Goal: Task Accomplishment & Management: Complete application form

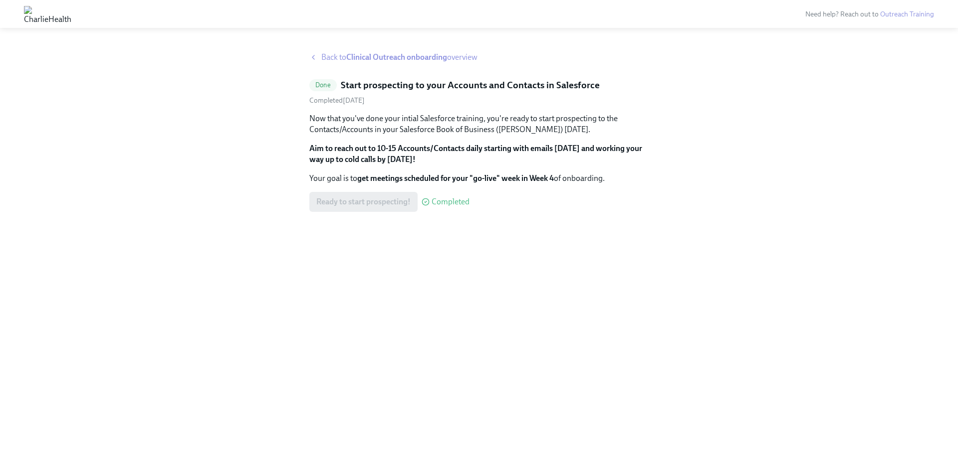
click at [371, 55] on strong "Clinical Outreach onboarding" at bounding box center [396, 56] width 101 height 9
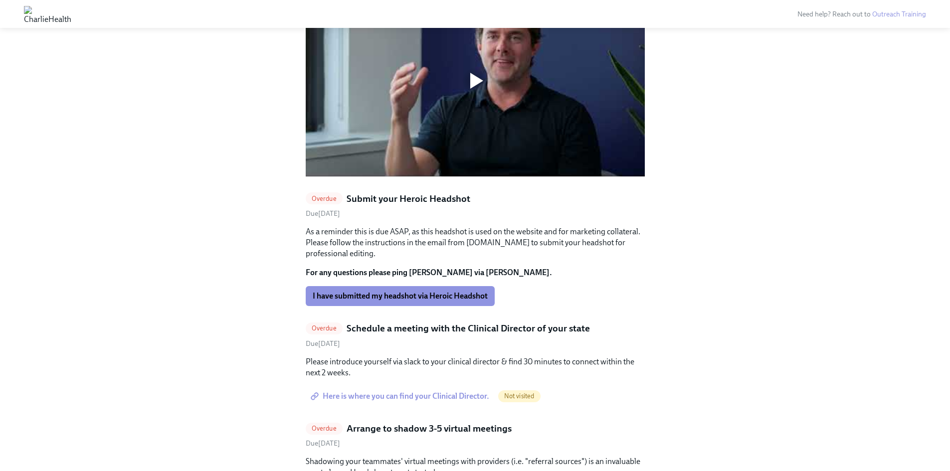
scroll to position [898, 0]
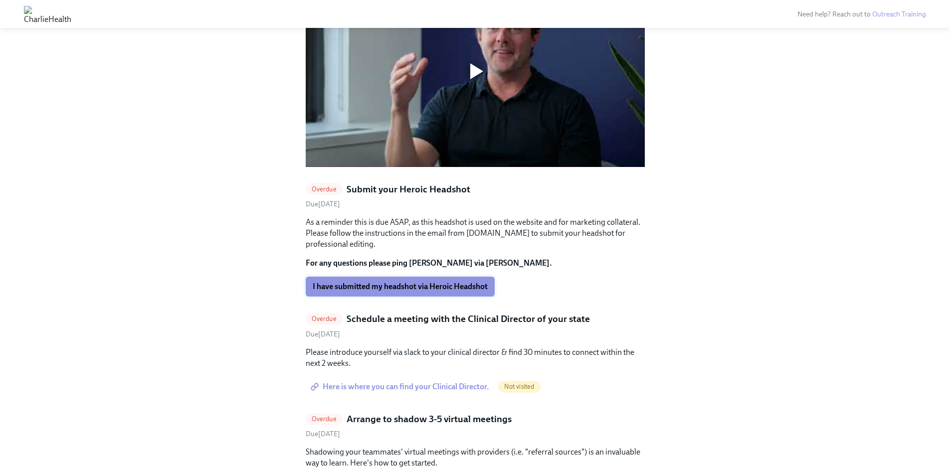
click at [399, 282] on span "I have submitted my headshot via Heroic Headshot" at bounding box center [400, 287] width 175 height 10
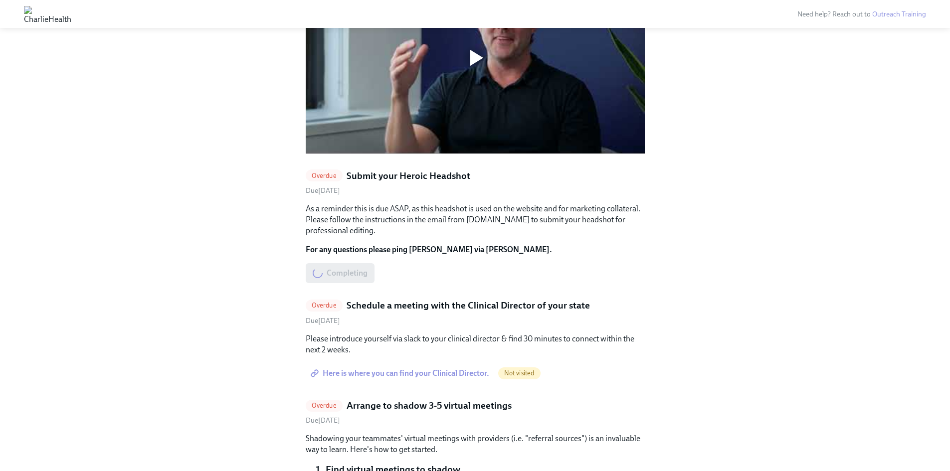
scroll to position [948, 0]
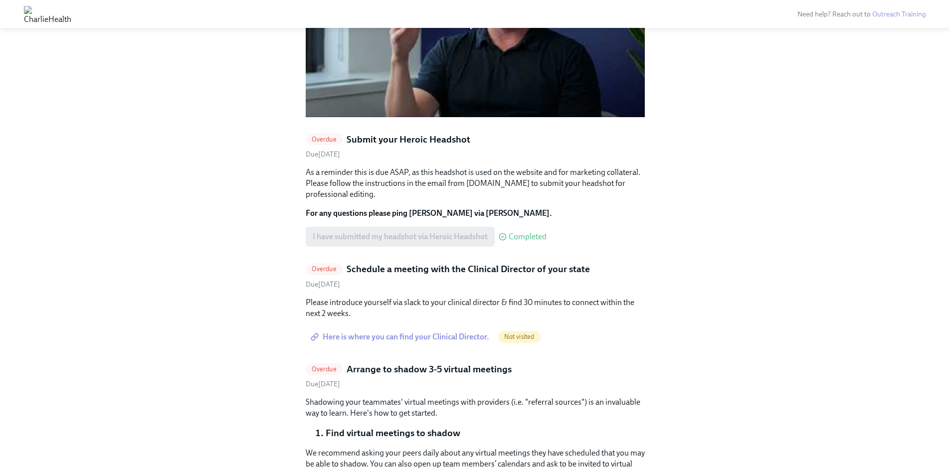
click at [471, 332] on span "Here is where you can find your Clinical Director." at bounding box center [401, 337] width 177 height 10
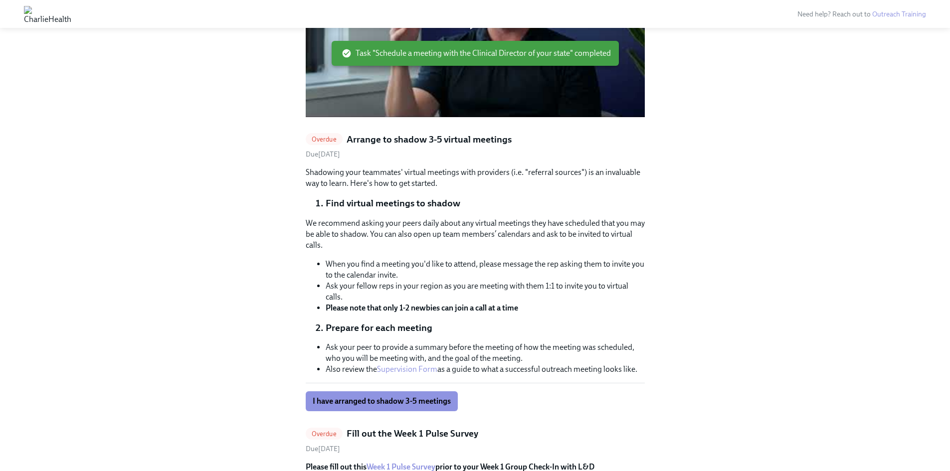
click at [367, 133] on h5 "Arrange to shadow 3-5 virtual meetings" at bounding box center [429, 139] width 165 height 13
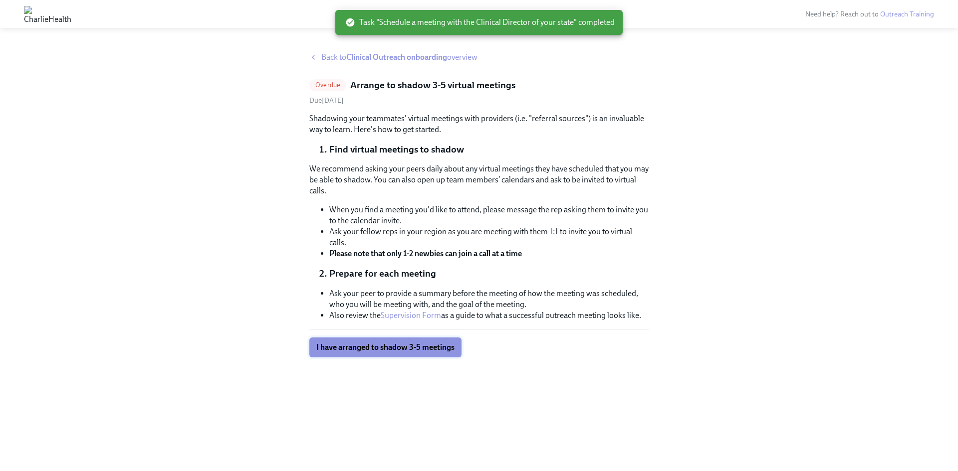
click at [388, 352] on span "I have arranged to shadow 3-5 meetings" at bounding box center [385, 348] width 138 height 10
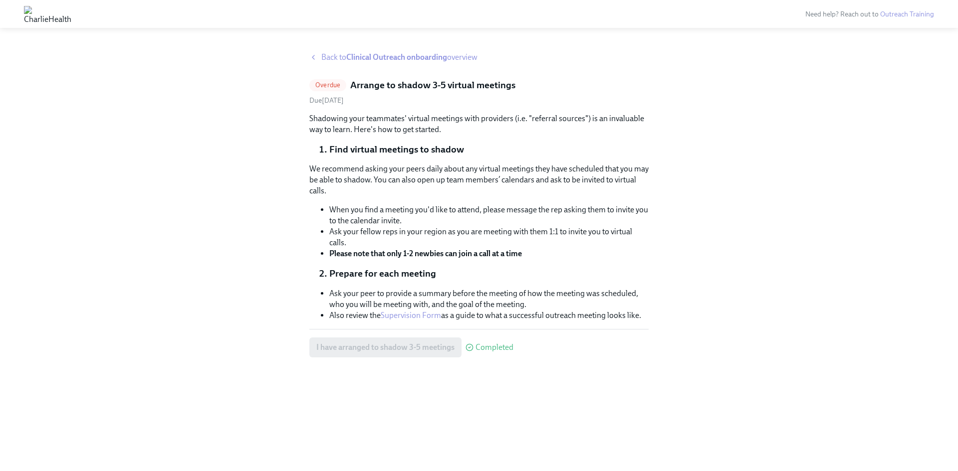
click at [324, 61] on span "Back to Clinical Outreach onboarding overview" at bounding box center [399, 57] width 156 height 11
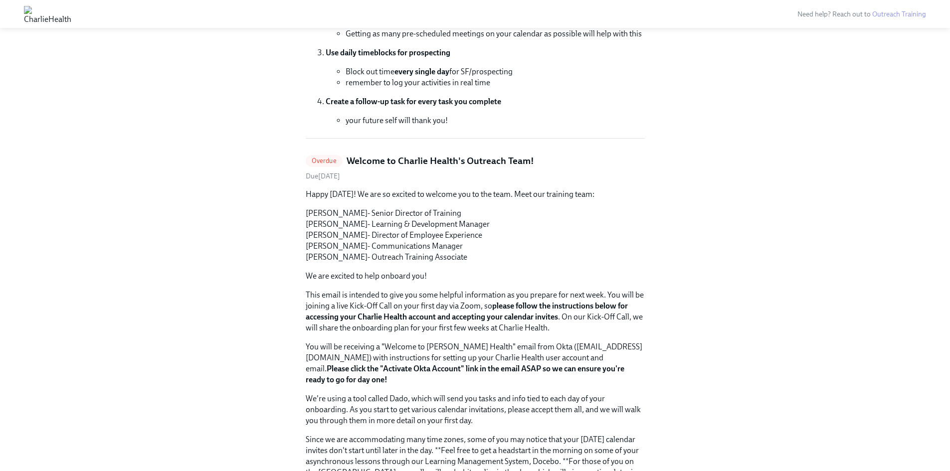
scroll to position [249, 0]
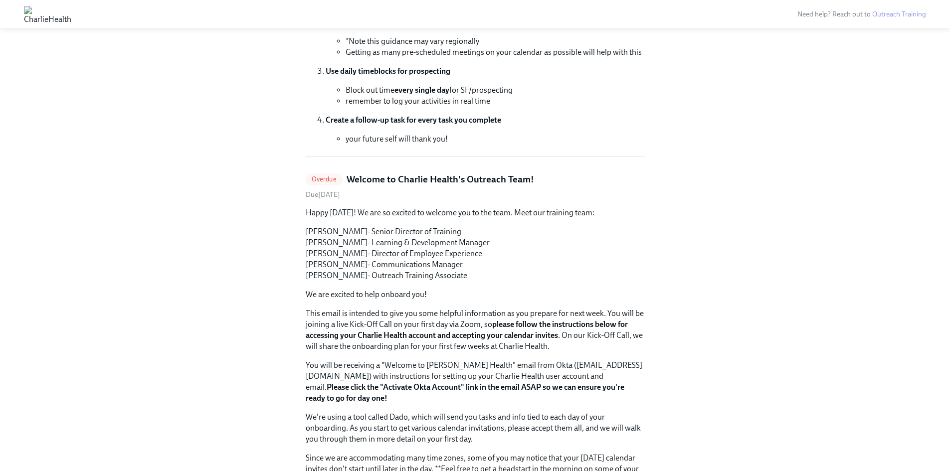
click at [395, 178] on h5 "Welcome to Charlie Health's Outreach Team!" at bounding box center [441, 179] width 188 height 13
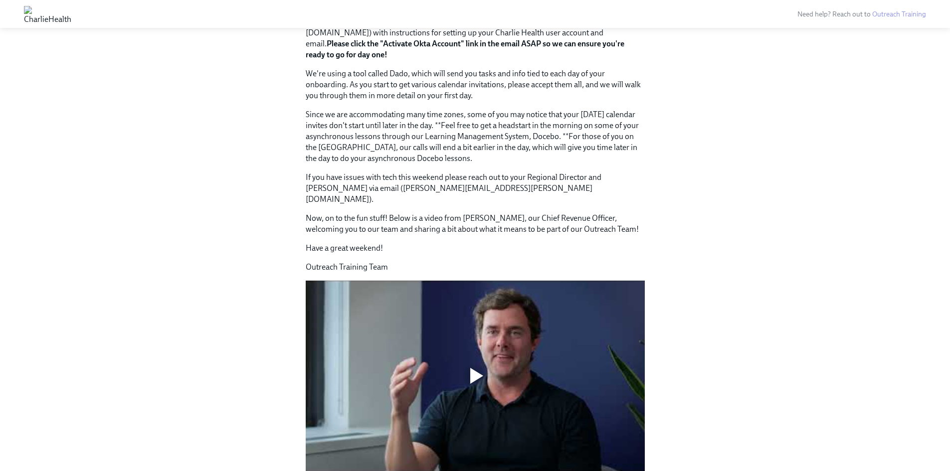
scroll to position [276, 0]
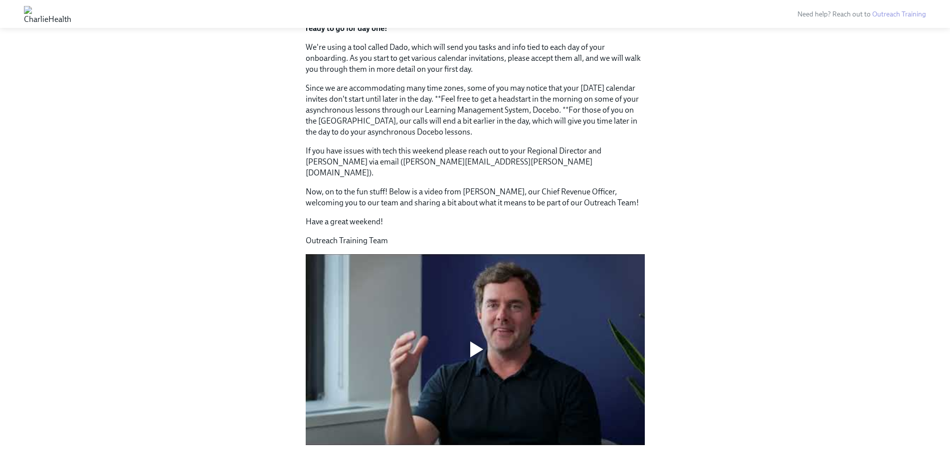
click at [484, 334] on div at bounding box center [475, 350] width 32 height 32
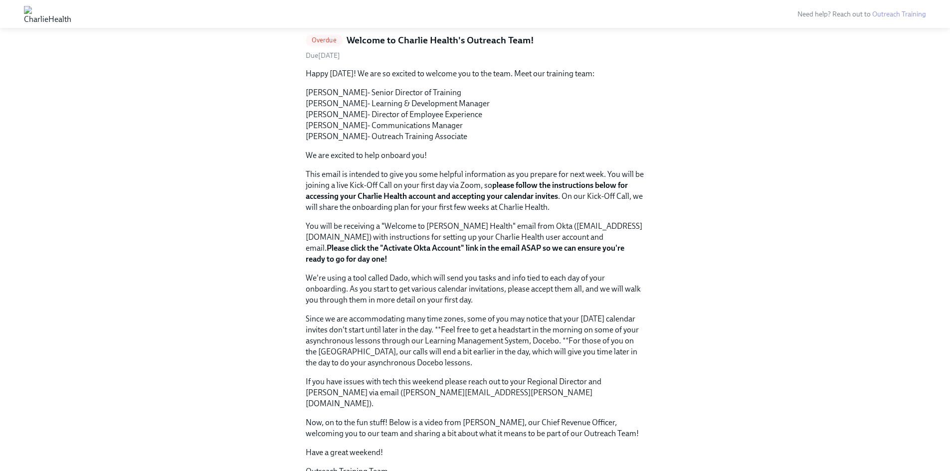
scroll to position [0, 0]
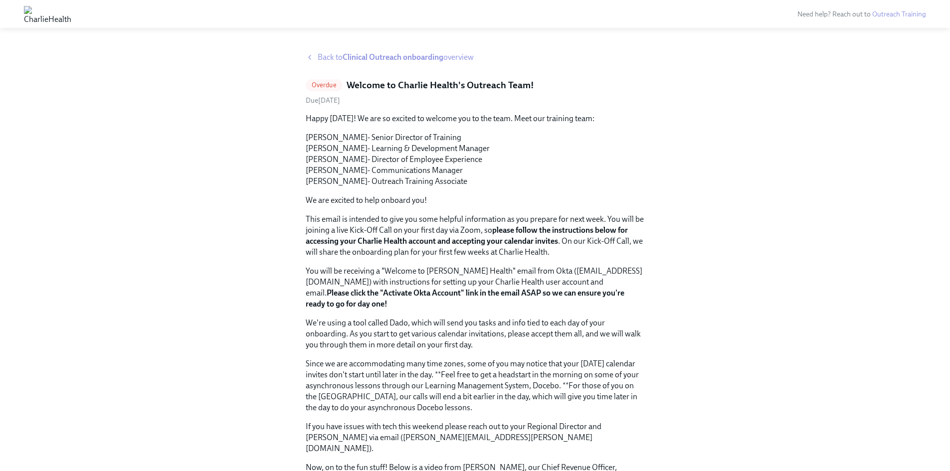
click at [331, 55] on span "Back to Clinical Outreach onboarding overview" at bounding box center [396, 57] width 156 height 11
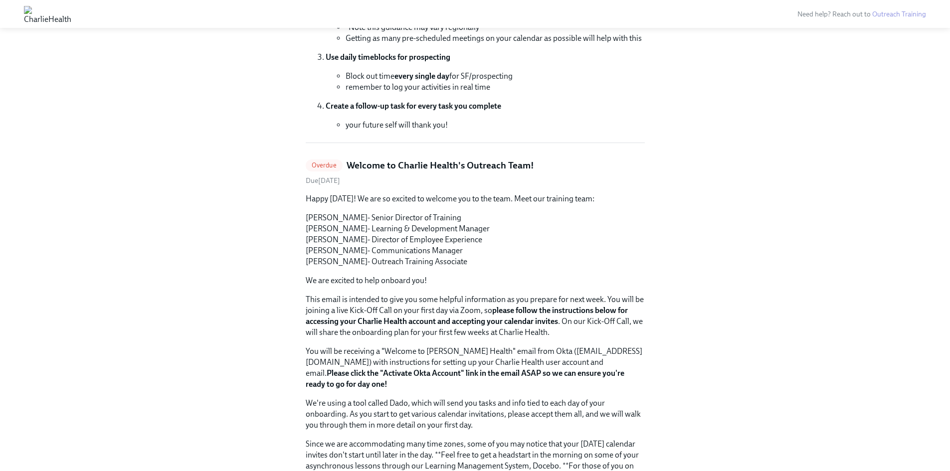
scroll to position [349, 0]
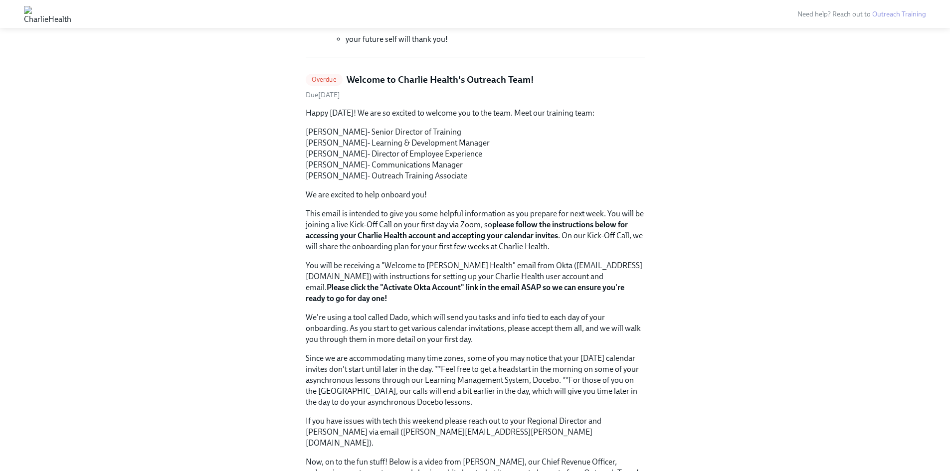
click at [326, 80] on span "Overdue" at bounding box center [324, 79] width 37 height 7
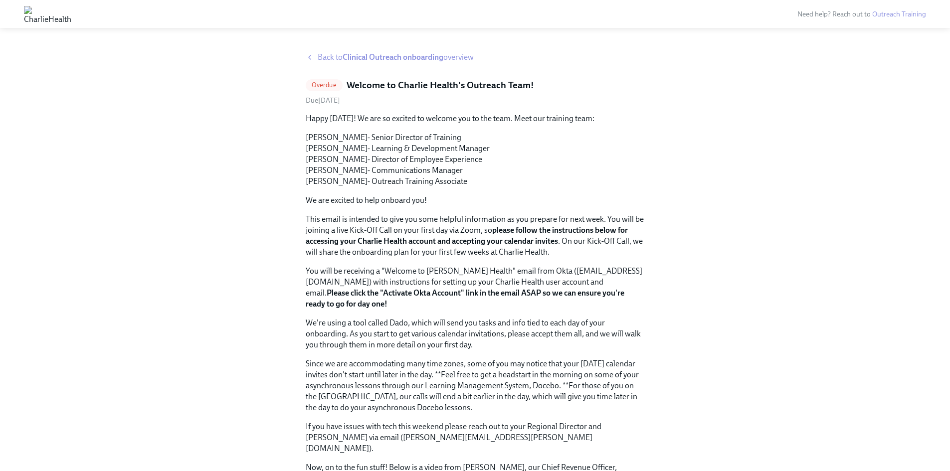
click at [347, 62] on span "Back to Clinical Outreach onboarding overview" at bounding box center [396, 57] width 156 height 11
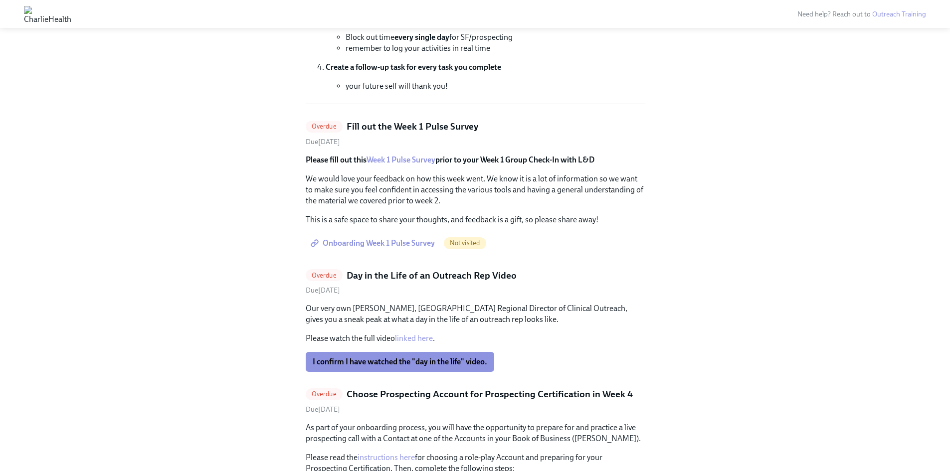
scroll to position [288, 0]
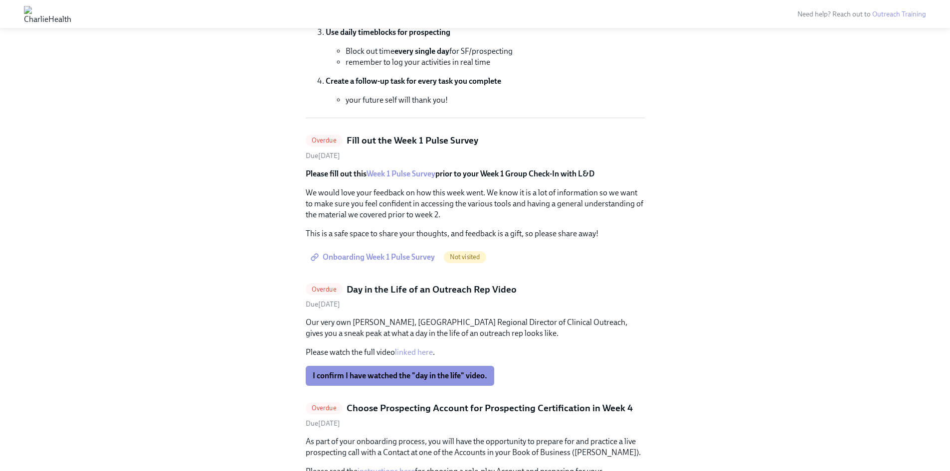
click at [358, 259] on span "Onboarding Week 1 Pulse Survey" at bounding box center [374, 257] width 122 height 10
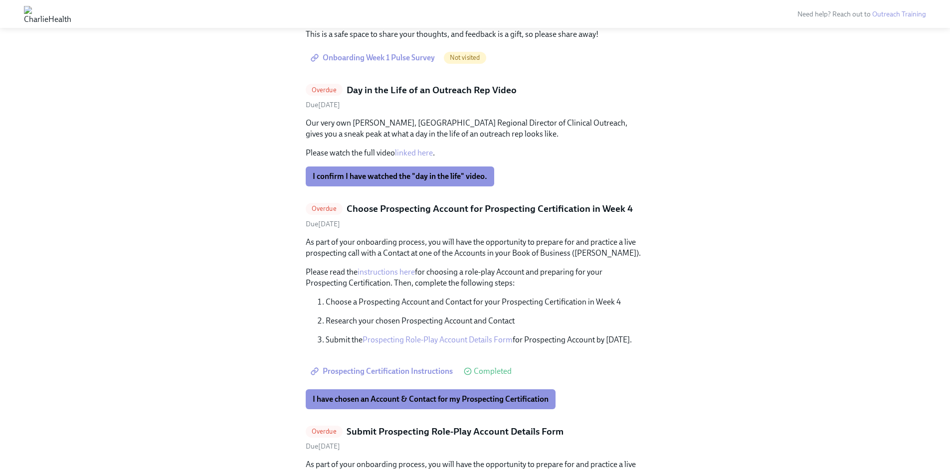
click at [432, 182] on button "I confirm I have watched the "day in the life" video." at bounding box center [400, 177] width 189 height 20
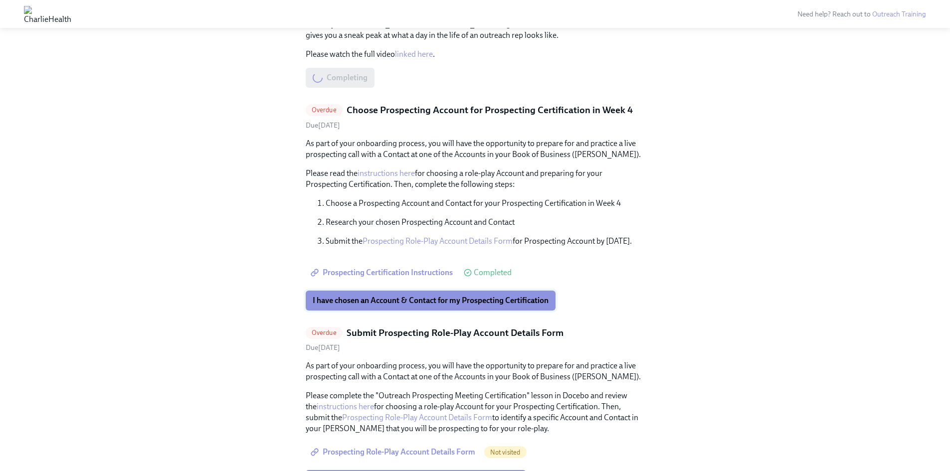
scroll to position [588, 0]
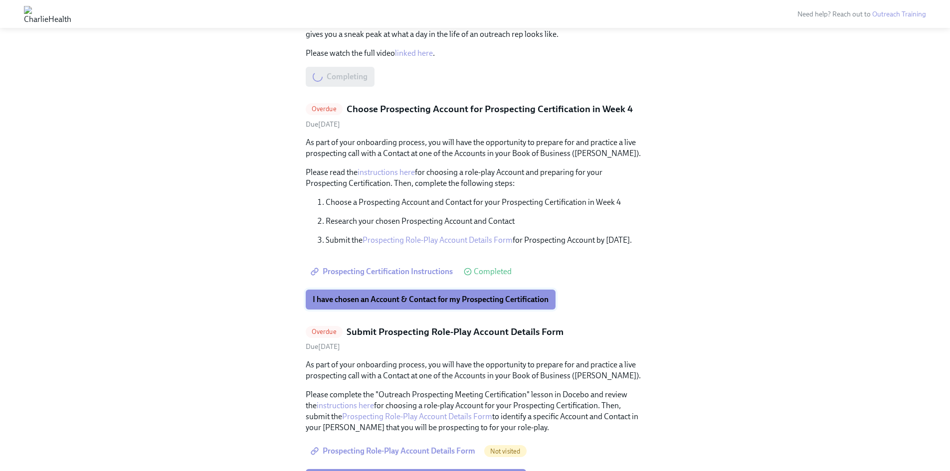
click at [403, 305] on button "I have chosen an Account & Contact for my Prospecting Certification" at bounding box center [431, 300] width 250 height 20
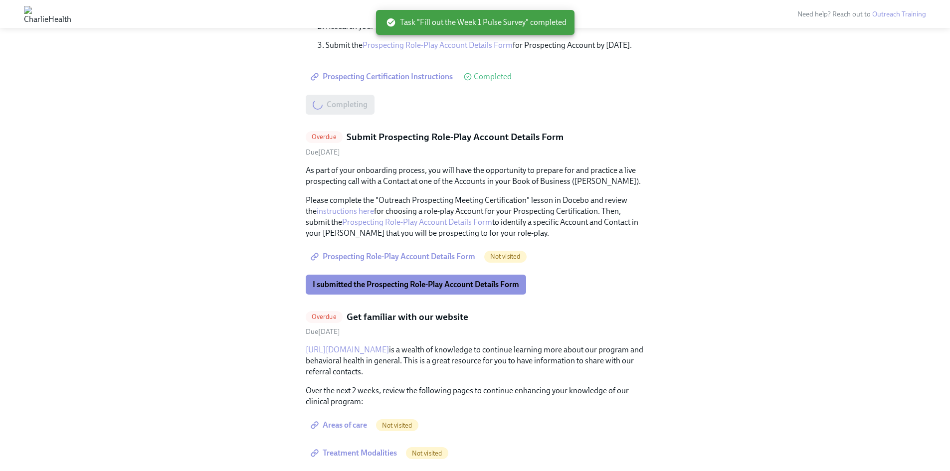
scroll to position [639, 0]
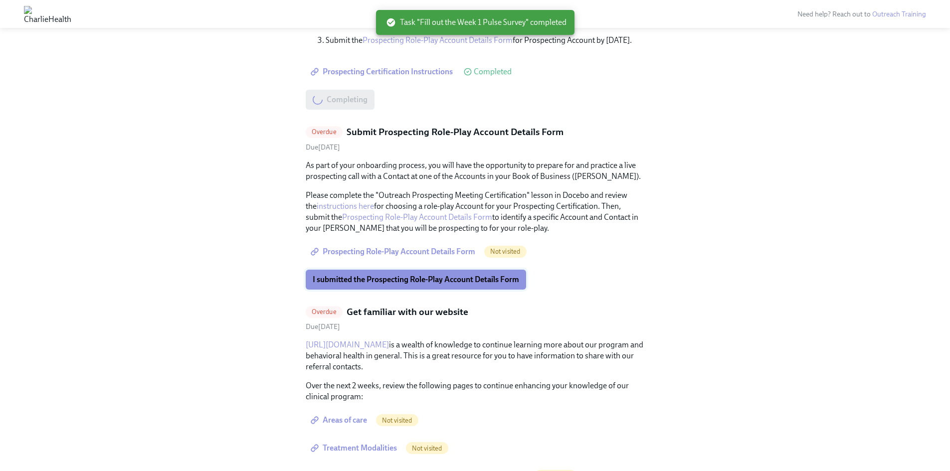
click at [378, 286] on button "I submitted the Prospecting Role-Play Account Details Form" at bounding box center [416, 280] width 220 height 20
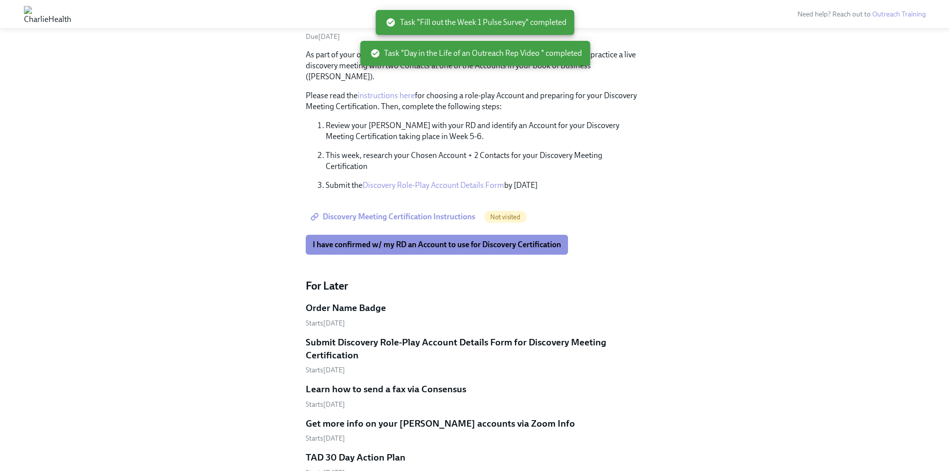
scroll to position [1137, 0]
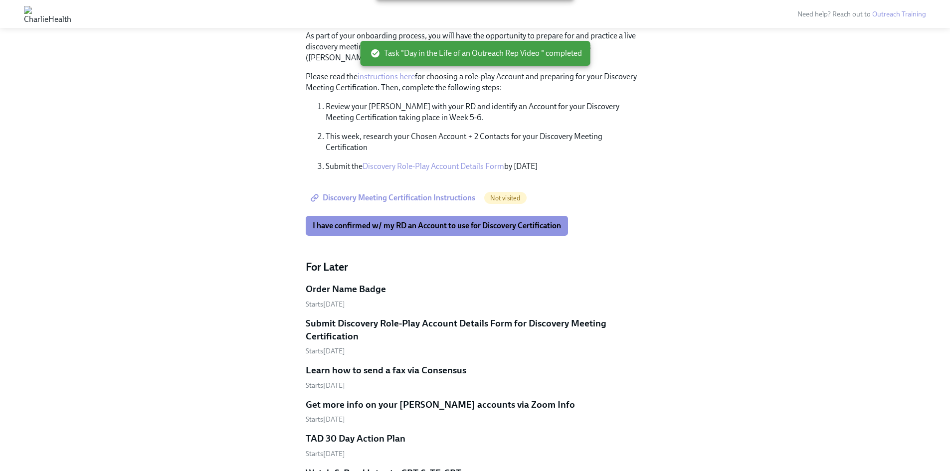
click at [412, 221] on span "I have confirmed w/ my RD an Account to use for Discovery Certification" at bounding box center [437, 226] width 248 height 10
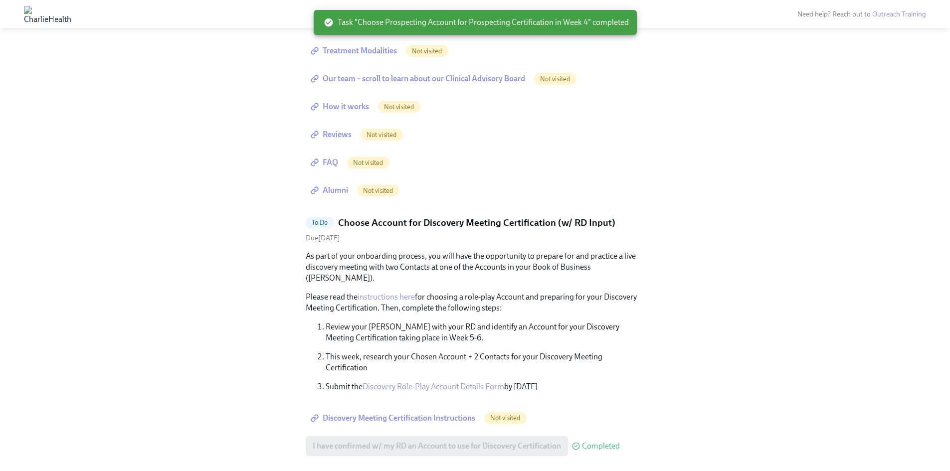
scroll to position [722, 0]
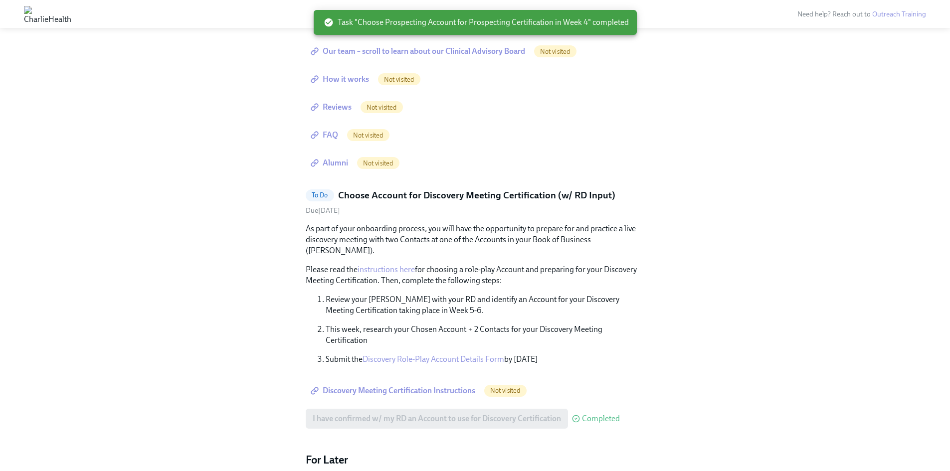
click at [453, 386] on span "Discovery Meeting Certification Instructions" at bounding box center [394, 391] width 163 height 10
click at [498, 387] on span "Not visited" at bounding box center [505, 390] width 42 height 7
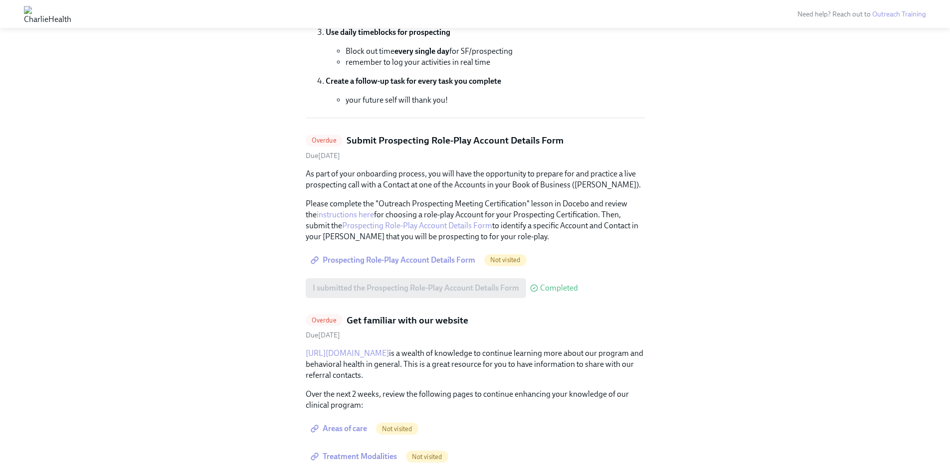
scroll to position [299, 0]
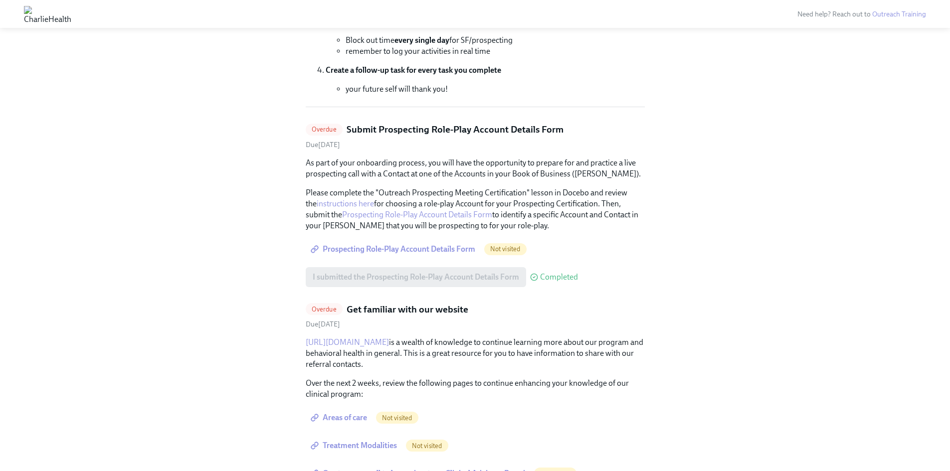
click at [413, 249] on span "Prospecting Role-Play Account Details Form" at bounding box center [394, 249] width 163 height 10
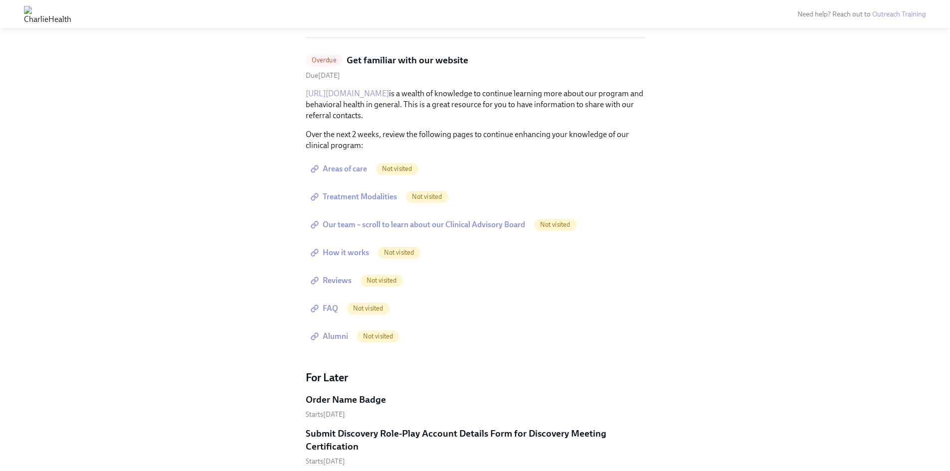
scroll to position [399, 0]
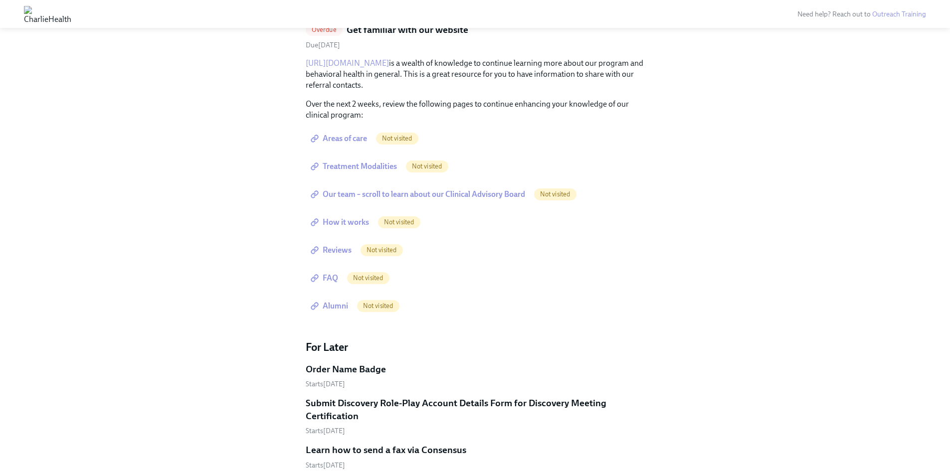
click at [360, 140] on span "Areas of care" at bounding box center [340, 139] width 54 height 10
click at [383, 166] on span "Treatment Modalities" at bounding box center [355, 167] width 84 height 10
click at [409, 194] on span "Our team – scroll to learn about our Clinical Advisory Board" at bounding box center [419, 195] width 213 height 10
click at [360, 227] on link "How it works" at bounding box center [341, 223] width 70 height 20
click at [337, 255] on span "Reviews" at bounding box center [332, 250] width 39 height 10
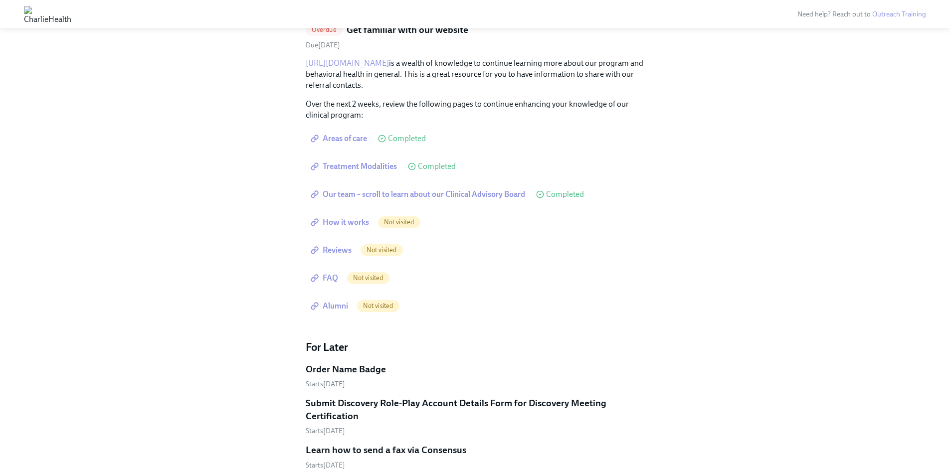
click at [326, 275] on span "FAQ" at bounding box center [325, 278] width 25 height 10
click at [348, 303] on span "Alumni" at bounding box center [330, 306] width 35 height 10
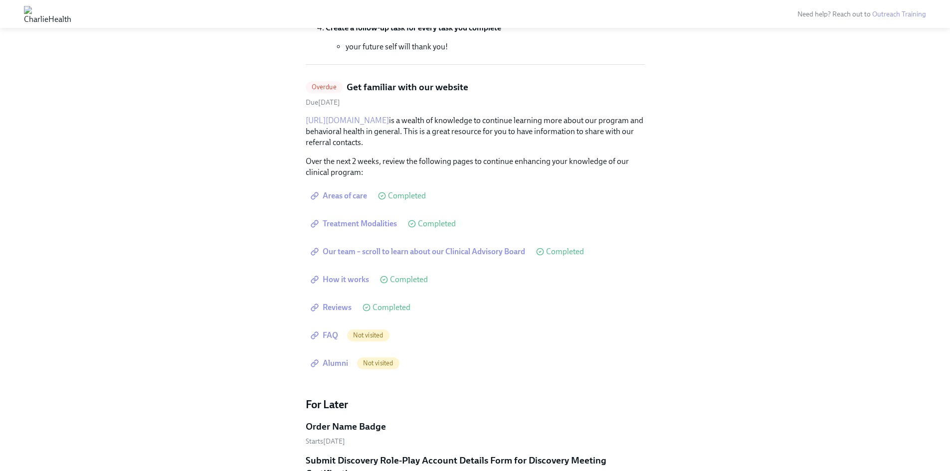
scroll to position [349, 0]
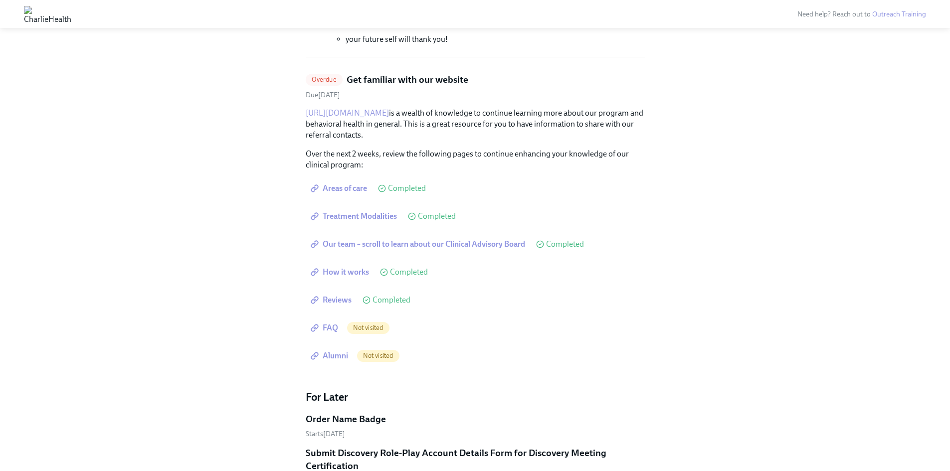
click at [364, 108] on link "[URL][DOMAIN_NAME]" at bounding box center [347, 112] width 83 height 9
click at [332, 327] on span "FAQ" at bounding box center [325, 328] width 25 height 10
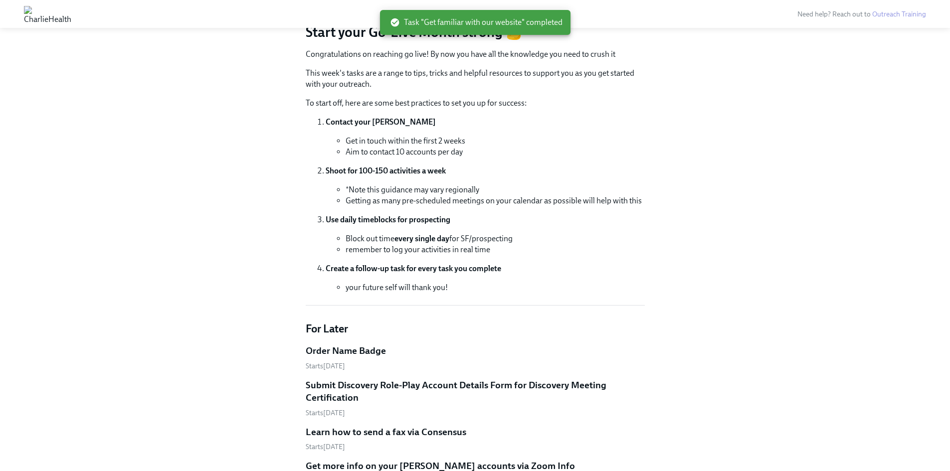
scroll to position [150, 0]
